Goal: Information Seeking & Learning: Learn about a topic

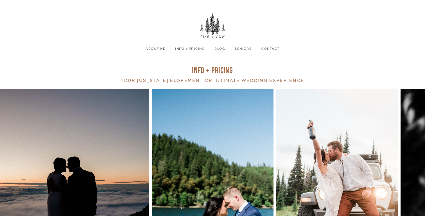
click at [188, 47] on link "Info + Pricing" at bounding box center [190, 48] width 37 height 5
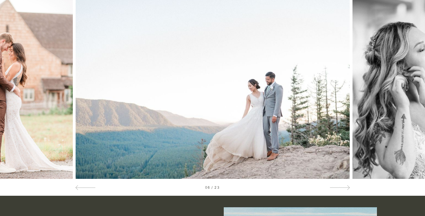
scroll to position [96, 0]
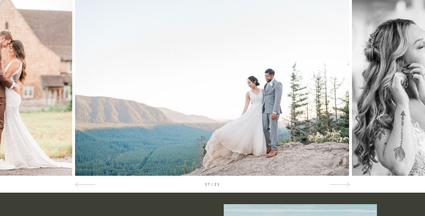
drag, startPoint x: 205, startPoint y: 75, endPoint x: 58, endPoint y: 103, distance: 150.2
click at [58, 104] on div at bounding box center [212, 84] width 425 height 183
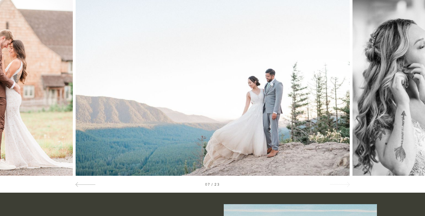
click at [345, 183] on div at bounding box center [340, 184] width 20 height 6
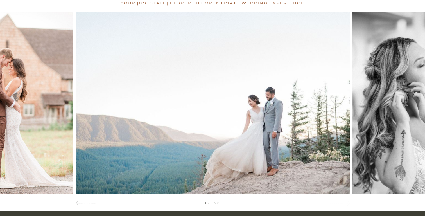
scroll to position [73, 0]
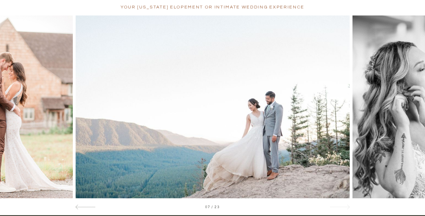
click at [347, 208] on span at bounding box center [347, 207] width 5 height 5
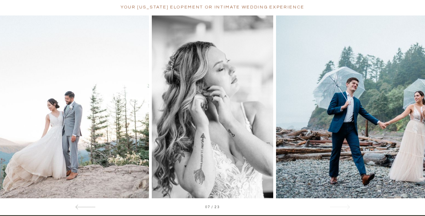
click at [347, 208] on span at bounding box center [347, 207] width 5 height 5
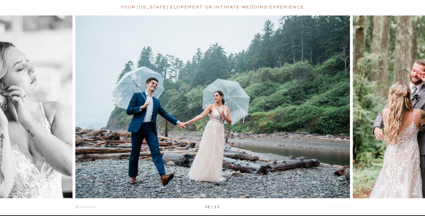
click at [347, 208] on span at bounding box center [347, 207] width 5 height 5
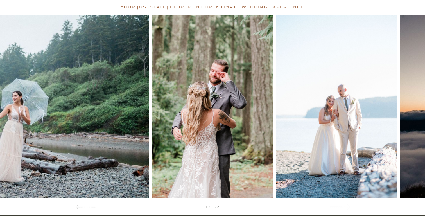
click at [347, 208] on span at bounding box center [347, 207] width 5 height 5
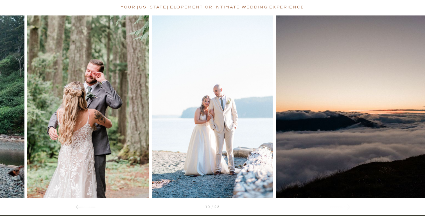
click at [347, 208] on span at bounding box center [347, 207] width 5 height 5
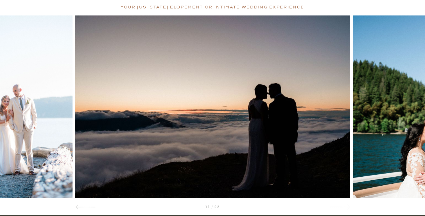
click at [347, 208] on span at bounding box center [347, 207] width 5 height 5
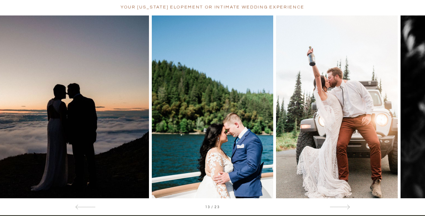
click at [342, 212] on div "/" at bounding box center [212, 115] width 425 height 200
click at [348, 207] on span at bounding box center [347, 207] width 5 height 5
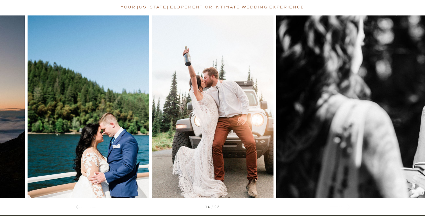
click at [348, 207] on span at bounding box center [347, 207] width 5 height 5
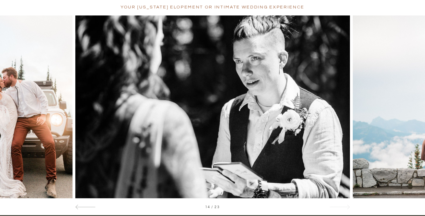
click at [348, 207] on span at bounding box center [347, 207] width 5 height 5
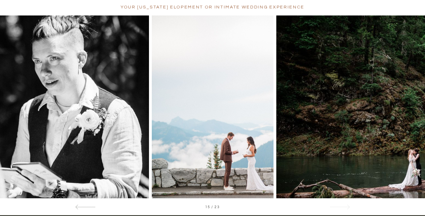
click at [348, 207] on span at bounding box center [347, 207] width 5 height 5
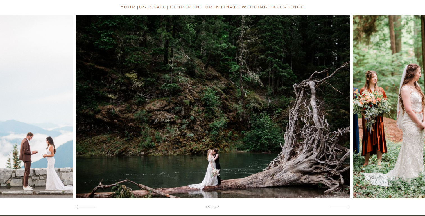
click at [348, 207] on span at bounding box center [347, 207] width 5 height 5
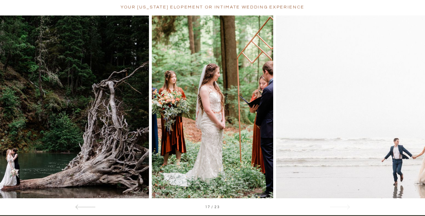
click at [348, 207] on span at bounding box center [347, 207] width 5 height 5
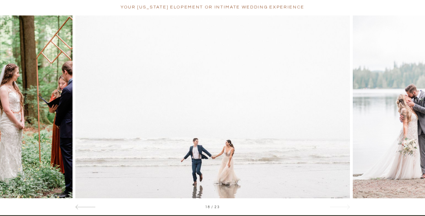
click at [348, 207] on span at bounding box center [347, 207] width 5 height 5
click at [349, 207] on span at bounding box center [347, 207] width 5 height 5
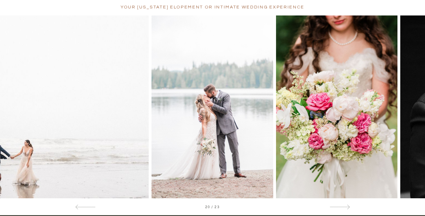
drag, startPoint x: 374, startPoint y: 163, endPoint x: 208, endPoint y: 153, distance: 166.4
click at [208, 153] on div at bounding box center [212, 106] width 425 height 183
click at [346, 207] on span at bounding box center [347, 207] width 5 height 5
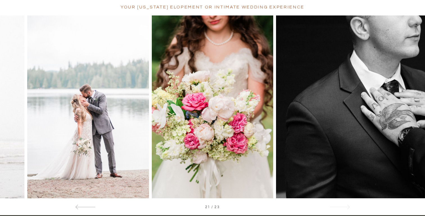
click at [346, 207] on span at bounding box center [347, 207] width 5 height 5
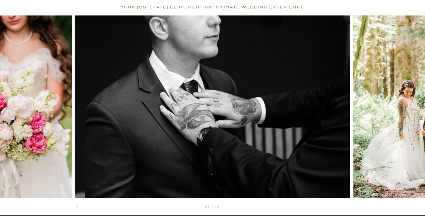
click at [346, 207] on span at bounding box center [347, 207] width 5 height 5
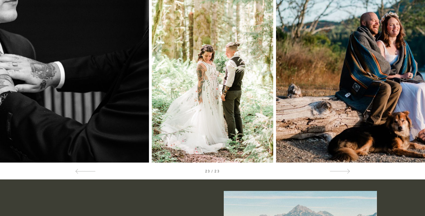
scroll to position [110, 0]
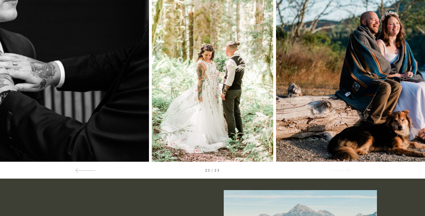
click at [347, 170] on span at bounding box center [347, 170] width 5 height 5
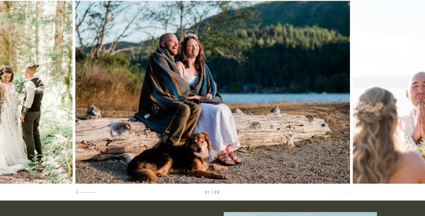
scroll to position [85, 0]
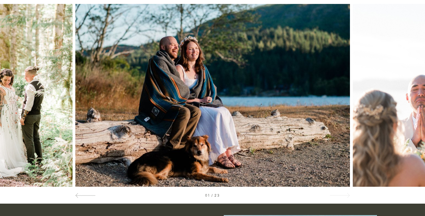
click at [345, 197] on div at bounding box center [340, 195] width 20 height 6
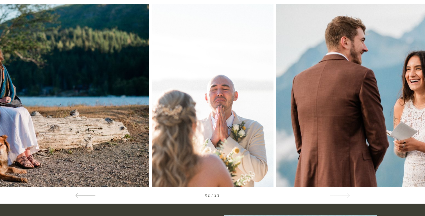
click at [345, 197] on div at bounding box center [340, 195] width 20 height 6
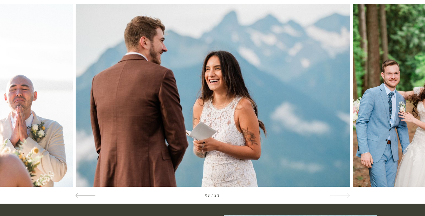
click at [345, 197] on div at bounding box center [340, 195] width 20 height 6
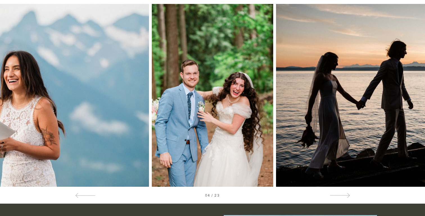
drag, startPoint x: 345, startPoint y: 197, endPoint x: 349, endPoint y: 199, distance: 4.4
click at [346, 197] on div at bounding box center [340, 195] width 20 height 6
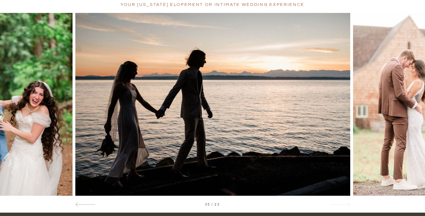
scroll to position [70, 0]
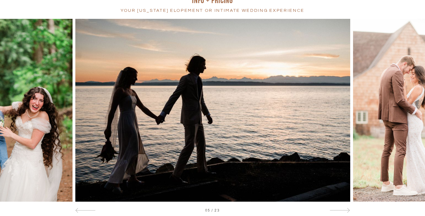
drag, startPoint x: 405, startPoint y: 151, endPoint x: 236, endPoint y: 147, distance: 169.3
click at [236, 147] on div at bounding box center [212, 110] width 425 height 183
click at [348, 210] on span at bounding box center [347, 210] width 5 height 5
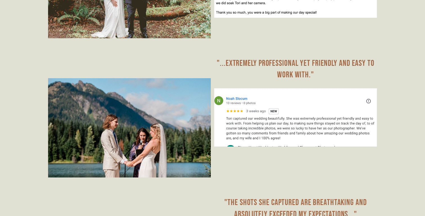
scroll to position [3507, 0]
